Goal: Transaction & Acquisition: Book appointment/travel/reservation

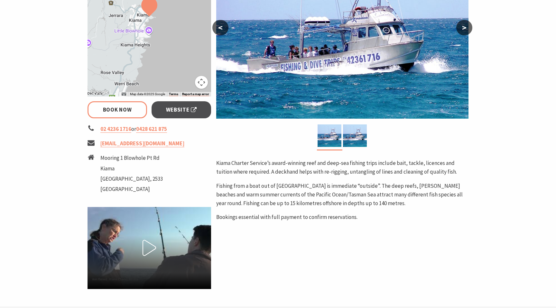
select select "3"
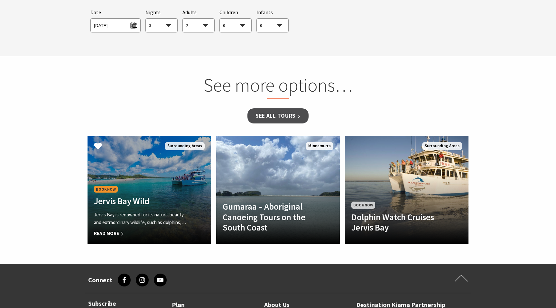
scroll to position [523, 0]
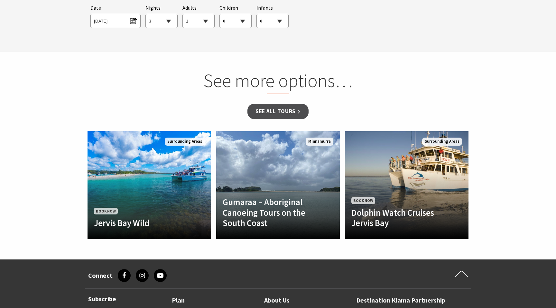
click at [194, 26] on select "0 1 2 3 4 5 6 7 8 9 10 11 12 13 14 15 16 17 18 19 20 21 22 23 24 25 26 27 28 29…" at bounding box center [199, 21] width 32 height 14
select select "12"
click at [183, 14] on select "0 1 2 3 4 5 6 7 8 9 10 11 12 13 14 15 16 17 18 19 20 21 22 23 24 25 26 27 28 29…" at bounding box center [199, 21] width 32 height 14
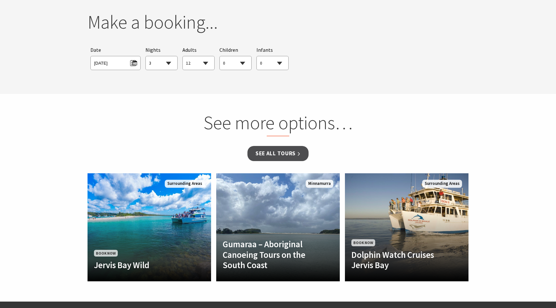
scroll to position [420, 0]
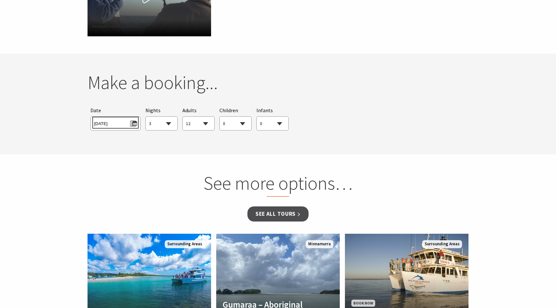
click at [130, 123] on span "Sun 12/10/2025" at bounding box center [115, 122] width 43 height 9
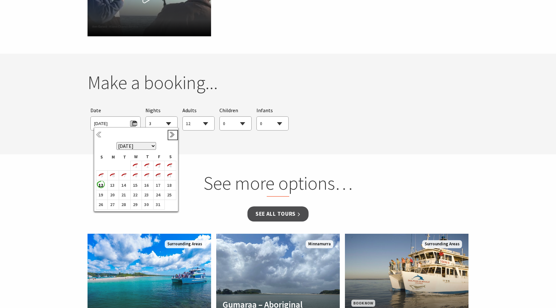
click at [171, 137] on link "Next" at bounding box center [172, 135] width 7 height 7
click at [171, 132] on link "Next" at bounding box center [172, 135] width 7 height 7
click at [172, 136] on link "Next" at bounding box center [172, 135] width 7 height 7
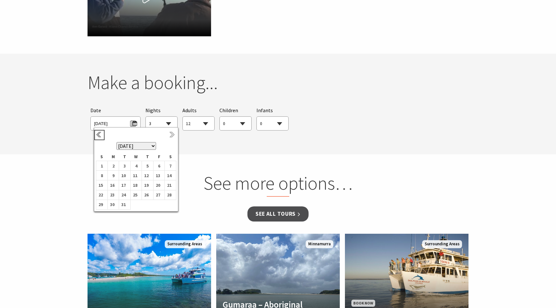
click at [98, 135] on link "Previous" at bounding box center [99, 135] width 7 height 7
click at [172, 131] on th "October 2025 November 2025 December 2025 January 2026 February 2026 March 2026 …" at bounding box center [136, 141] width 80 height 24
click at [172, 138] on link "Next" at bounding box center [172, 135] width 7 height 7
click at [171, 134] on link "Next" at bounding box center [172, 135] width 7 height 7
click at [97, 138] on link "Previous" at bounding box center [99, 135] width 7 height 7
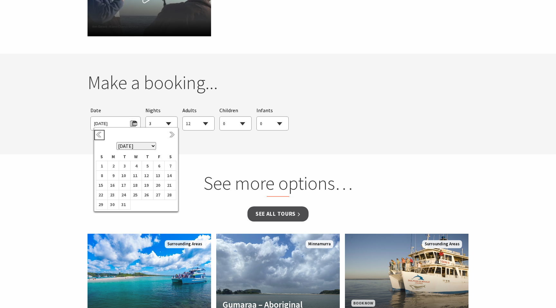
click at [97, 138] on link "Previous" at bounding box center [99, 135] width 7 height 7
click at [169, 203] on b "28" at bounding box center [169, 204] width 8 height 8
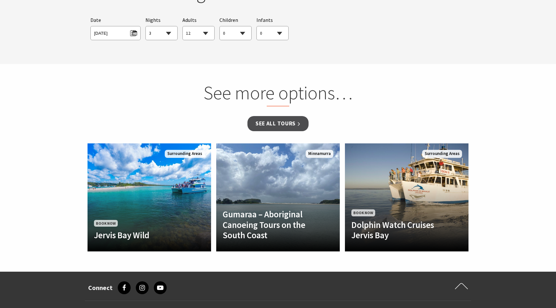
scroll to position [533, 0]
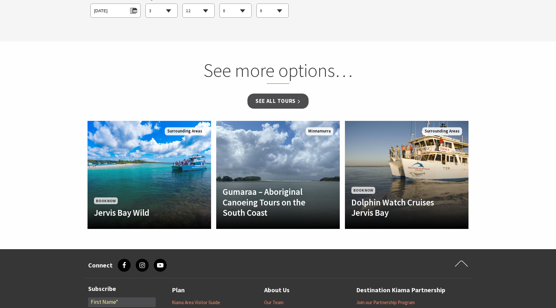
select select "3"
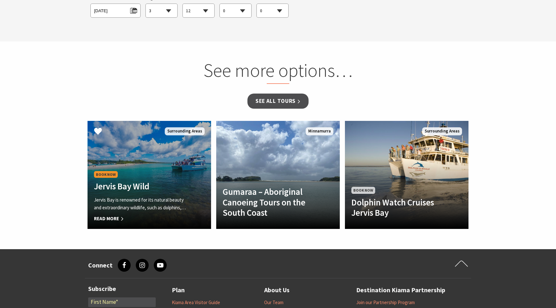
click at [115, 181] on h4 "Jervis Bay Wild" at bounding box center [140, 186] width 92 height 10
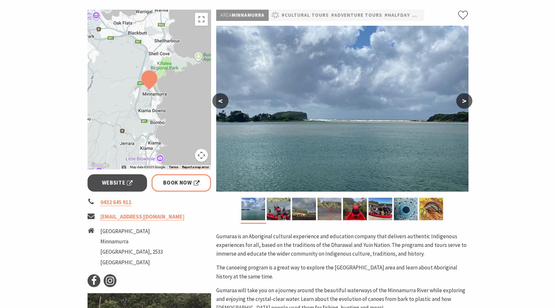
scroll to position [128, 0]
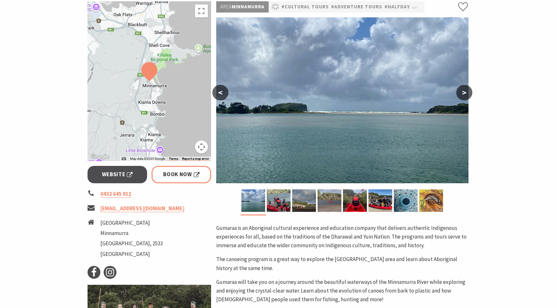
click at [469, 96] on button ">" at bounding box center [465, 92] width 16 height 15
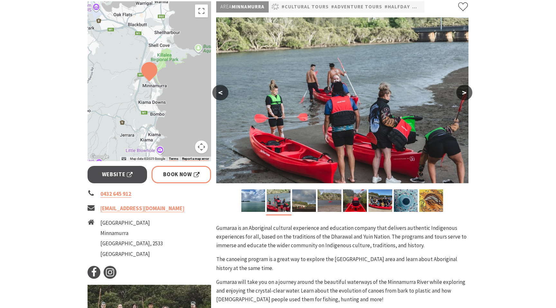
click at [468, 95] on button ">" at bounding box center [465, 92] width 16 height 15
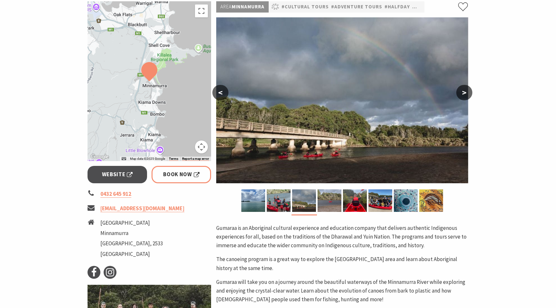
click at [468, 95] on button ">" at bounding box center [465, 92] width 16 height 15
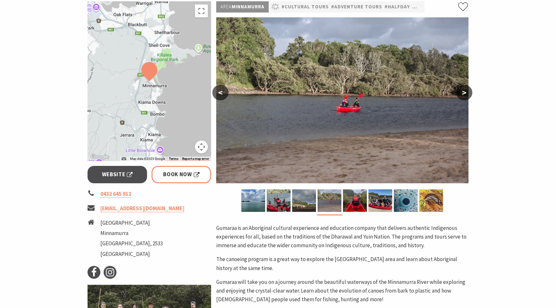
click at [466, 94] on button ">" at bounding box center [465, 92] width 16 height 15
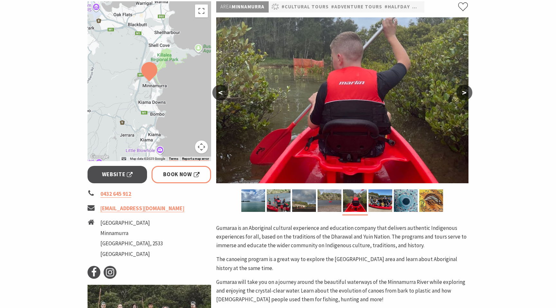
click at [489, 52] on section "Home Tours Cultural Tours Gumaraa – Aboriginal Canoeing Tours on the South Coas…" at bounding box center [278, 146] width 556 height 478
click at [461, 94] on button ">" at bounding box center [465, 92] width 16 height 15
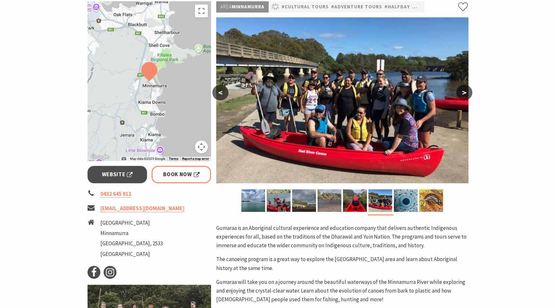
click at [461, 94] on button ">" at bounding box center [465, 92] width 16 height 15
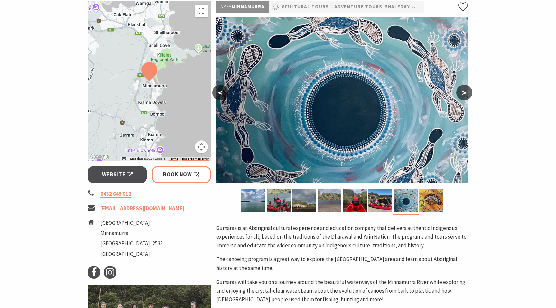
click at [461, 94] on button ">" at bounding box center [465, 92] width 16 height 15
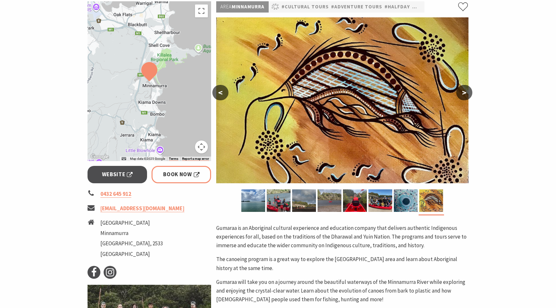
click at [461, 94] on button ">" at bounding box center [465, 92] width 16 height 15
click at [517, 90] on section "Home Tours Cultural Tours Gumaraa – Aboriginal Canoeing Tours on the South Coas…" at bounding box center [278, 146] width 556 height 478
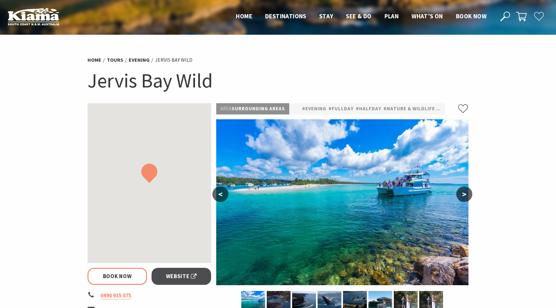
select select "3"
select select "12"
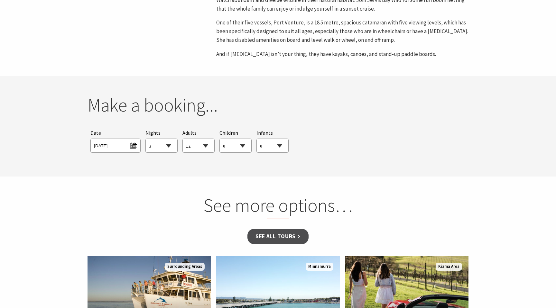
scroll to position [419, 0]
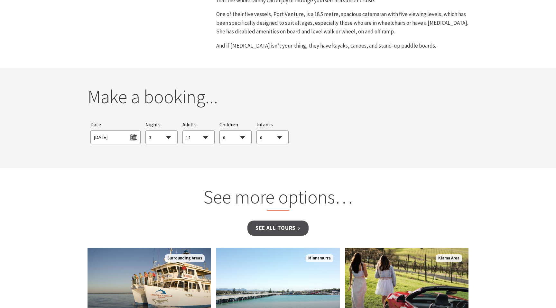
click at [164, 131] on select "1 2 3 4 5 6 7 8 9 10 11 12 13 14 15 16 17 18 19 20 21 22 23 24 25 26 27 28 29 30" at bounding box center [162, 138] width 32 height 14
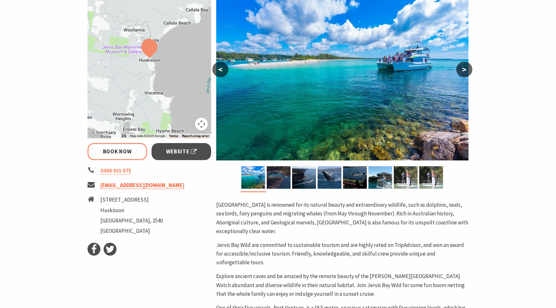
scroll to position [115, 0]
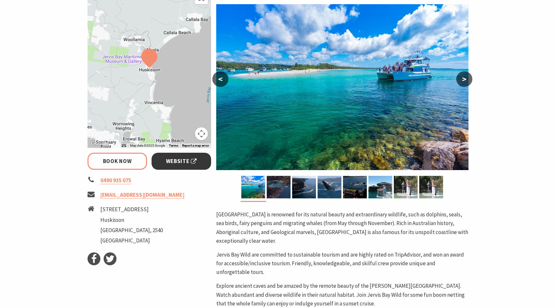
click at [175, 164] on span "Website" at bounding box center [181, 161] width 31 height 9
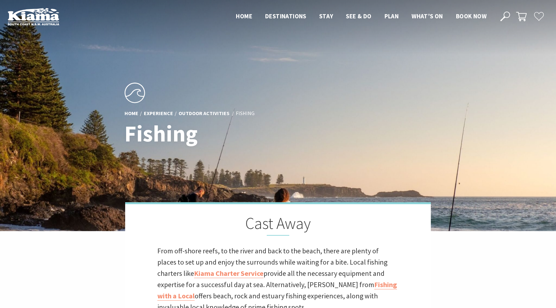
scroll to position [118, 555]
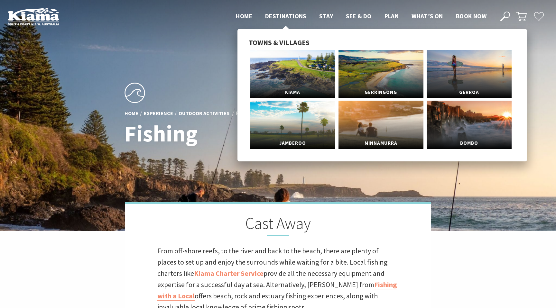
click at [300, 20] on link "Destinations" at bounding box center [285, 16] width 41 height 8
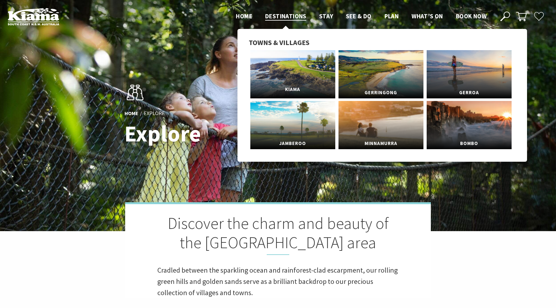
click at [310, 78] on link "Kiama" at bounding box center [292, 74] width 85 height 48
